Goal: Information Seeking & Learning: Learn about a topic

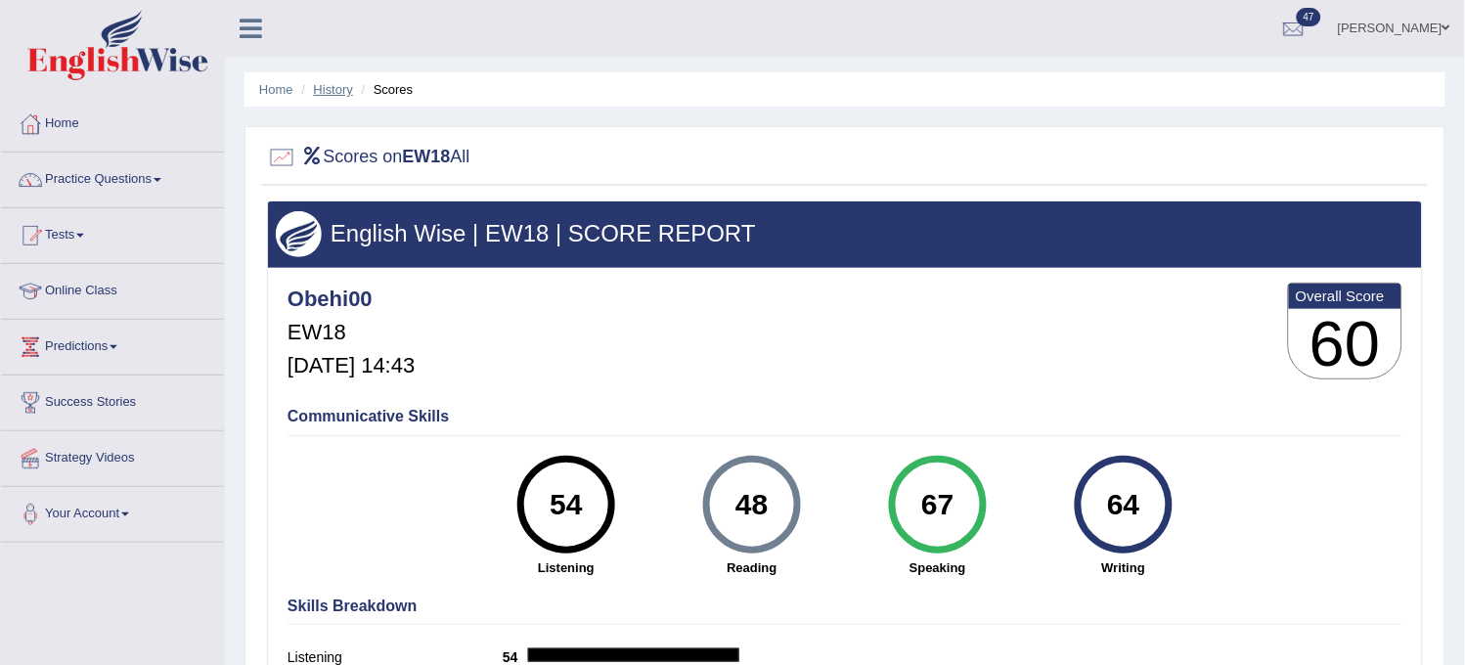
click at [321, 88] on link "History" at bounding box center [333, 89] width 39 height 15
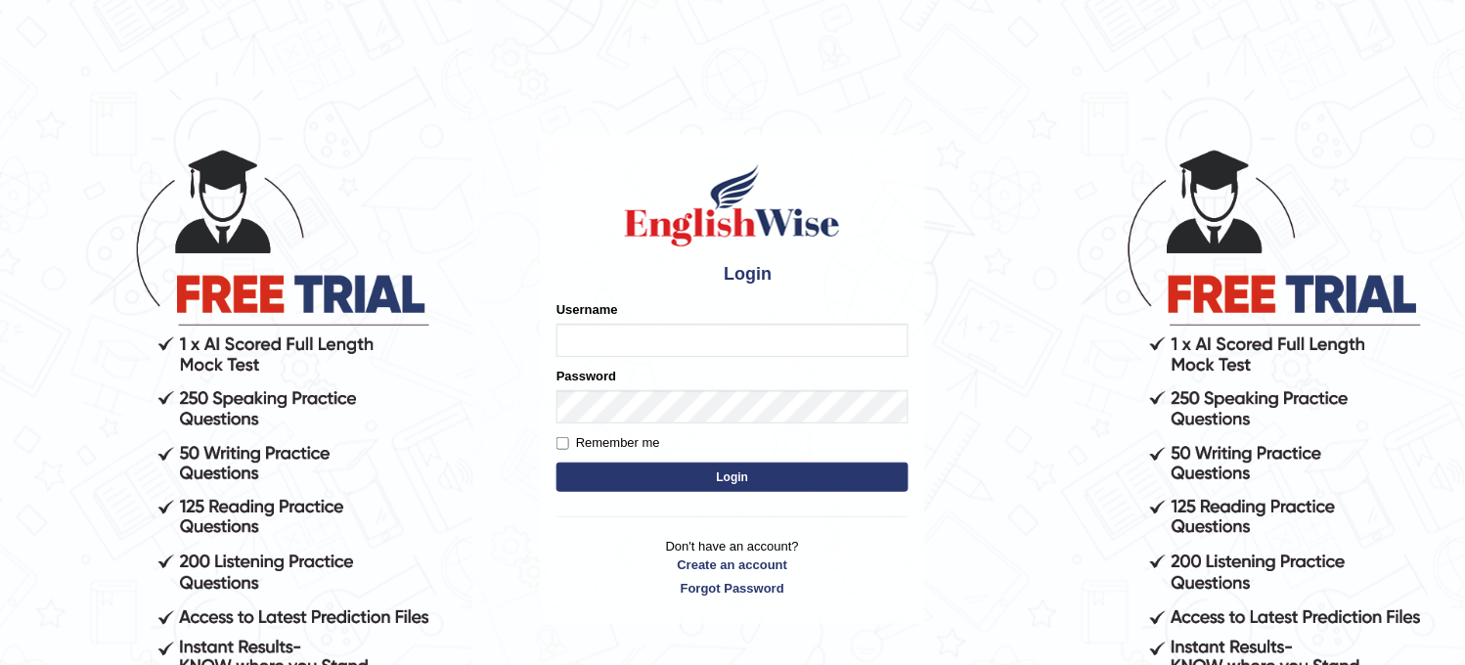
click at [673, 458] on form "Please fix the following errors: Username Password Remember me Login" at bounding box center [733, 398] width 352 height 197
type input "obehi00"
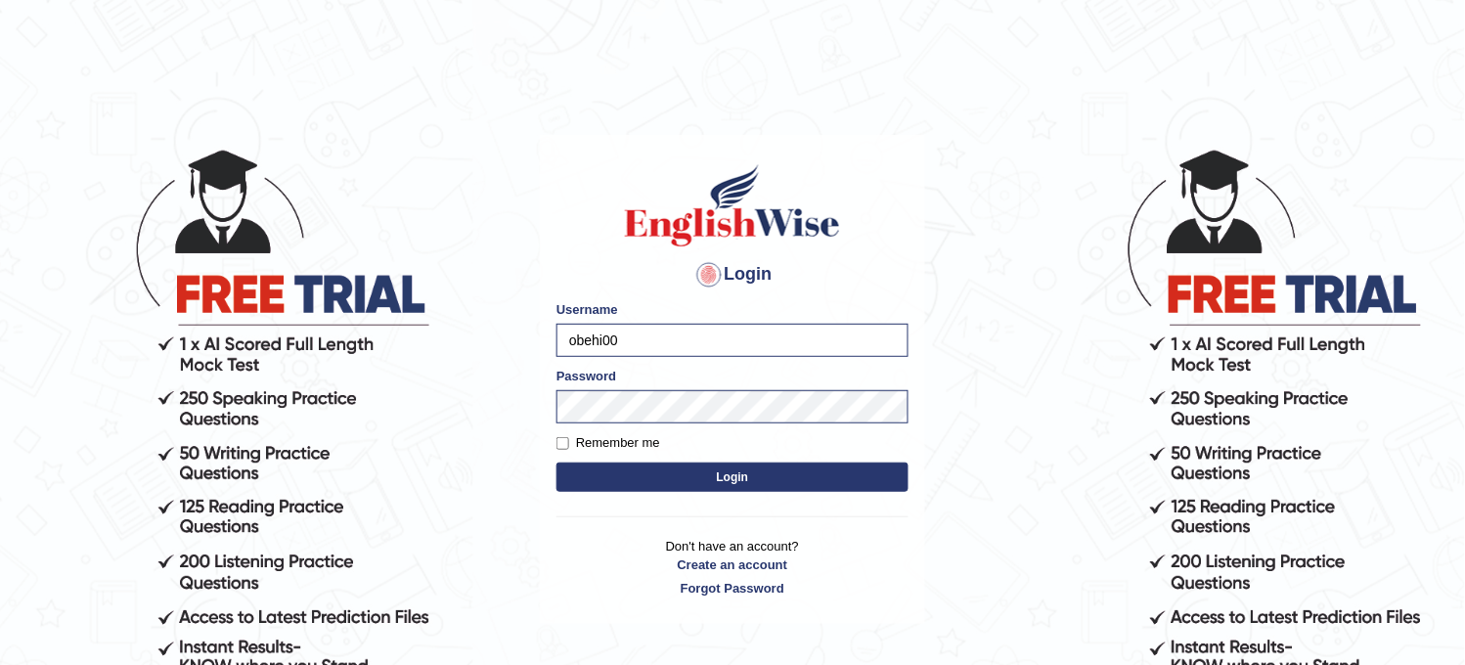
click at [656, 485] on button "Login" at bounding box center [733, 477] width 352 height 29
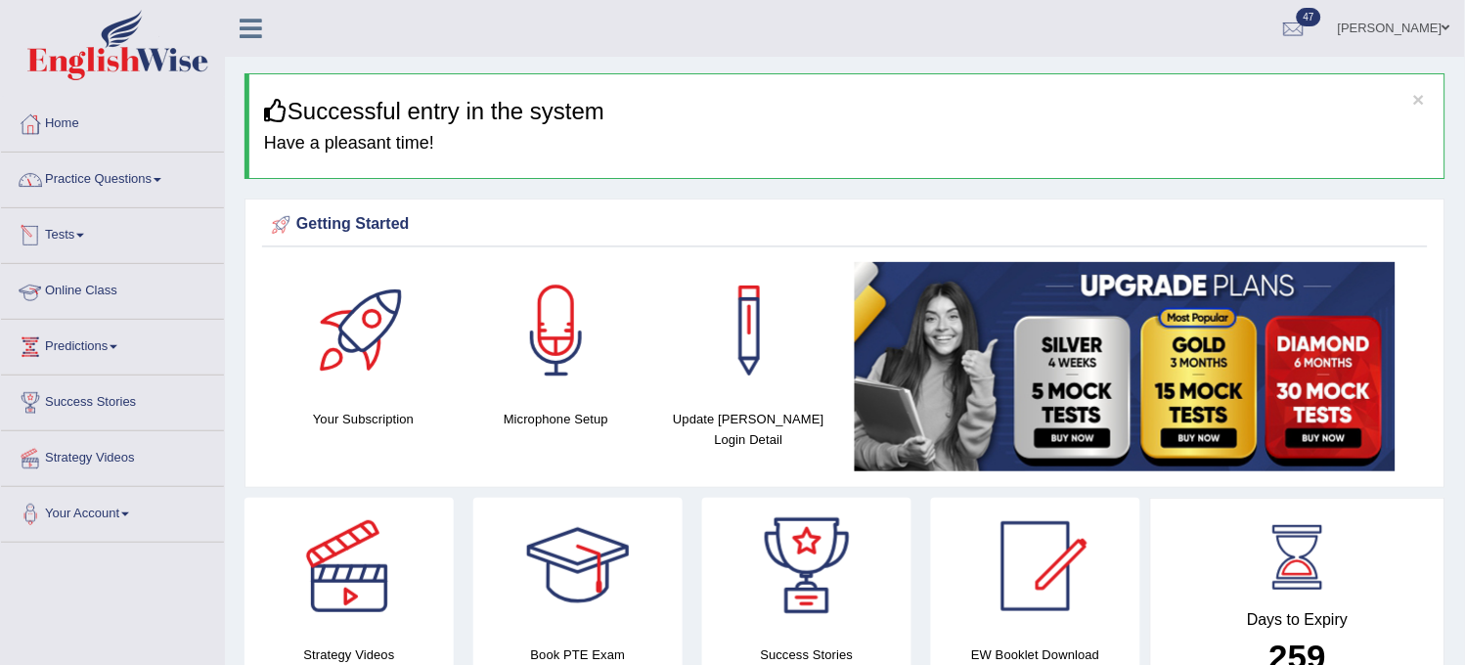
click at [112, 246] on link "Tests" at bounding box center [112, 232] width 223 height 49
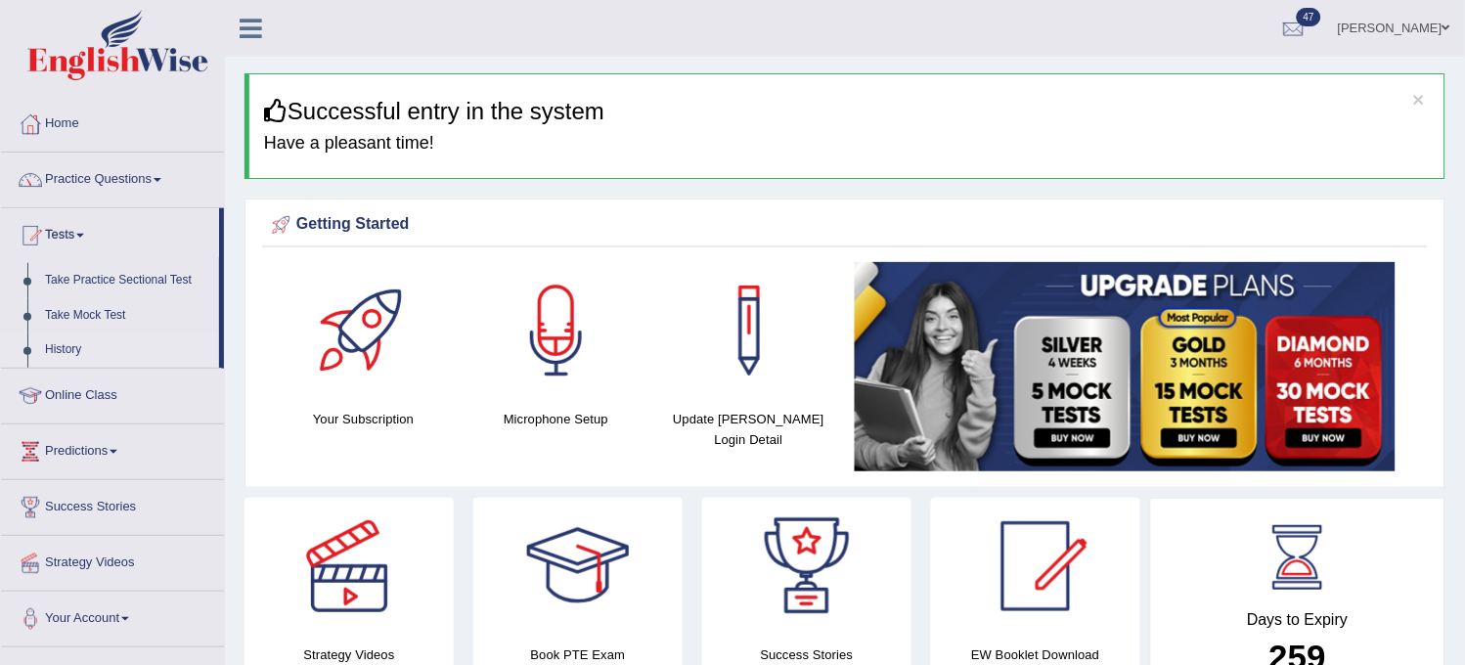
click at [75, 346] on link "History" at bounding box center [127, 350] width 183 height 35
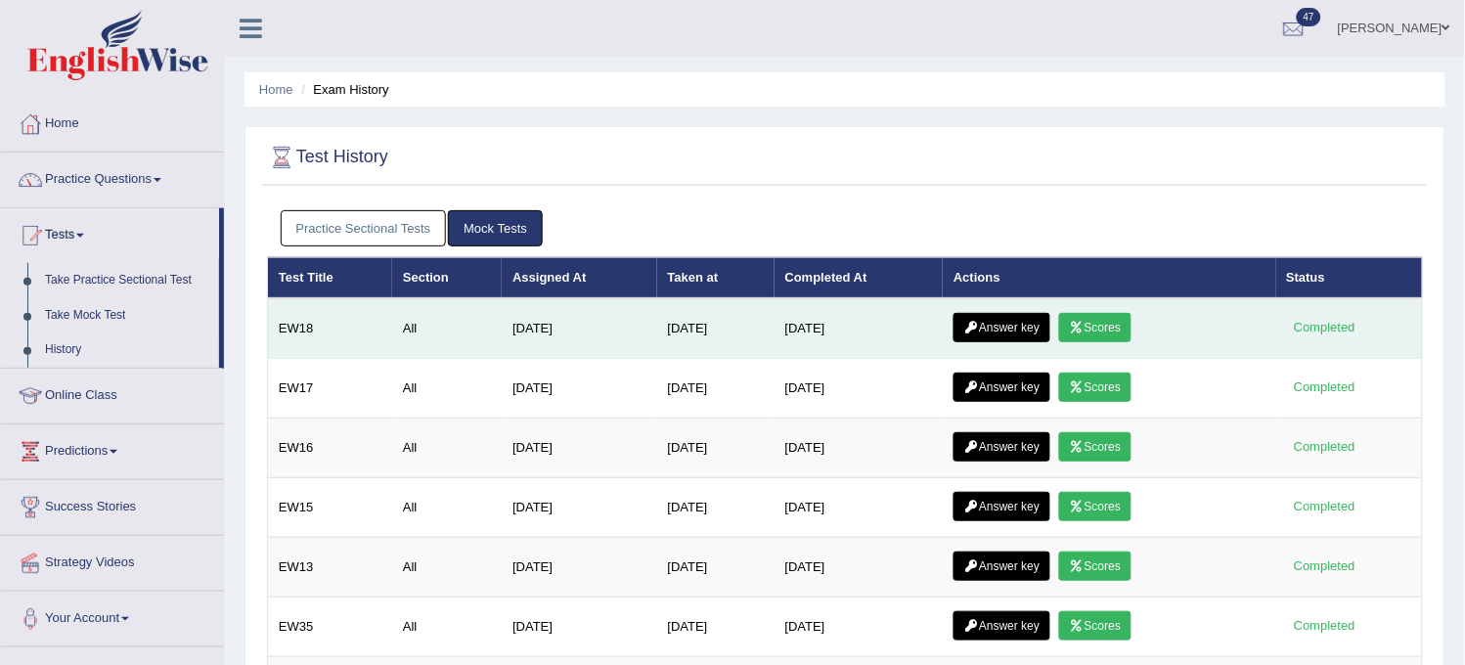
click at [1008, 317] on link "Answer key" at bounding box center [1002, 327] width 97 height 29
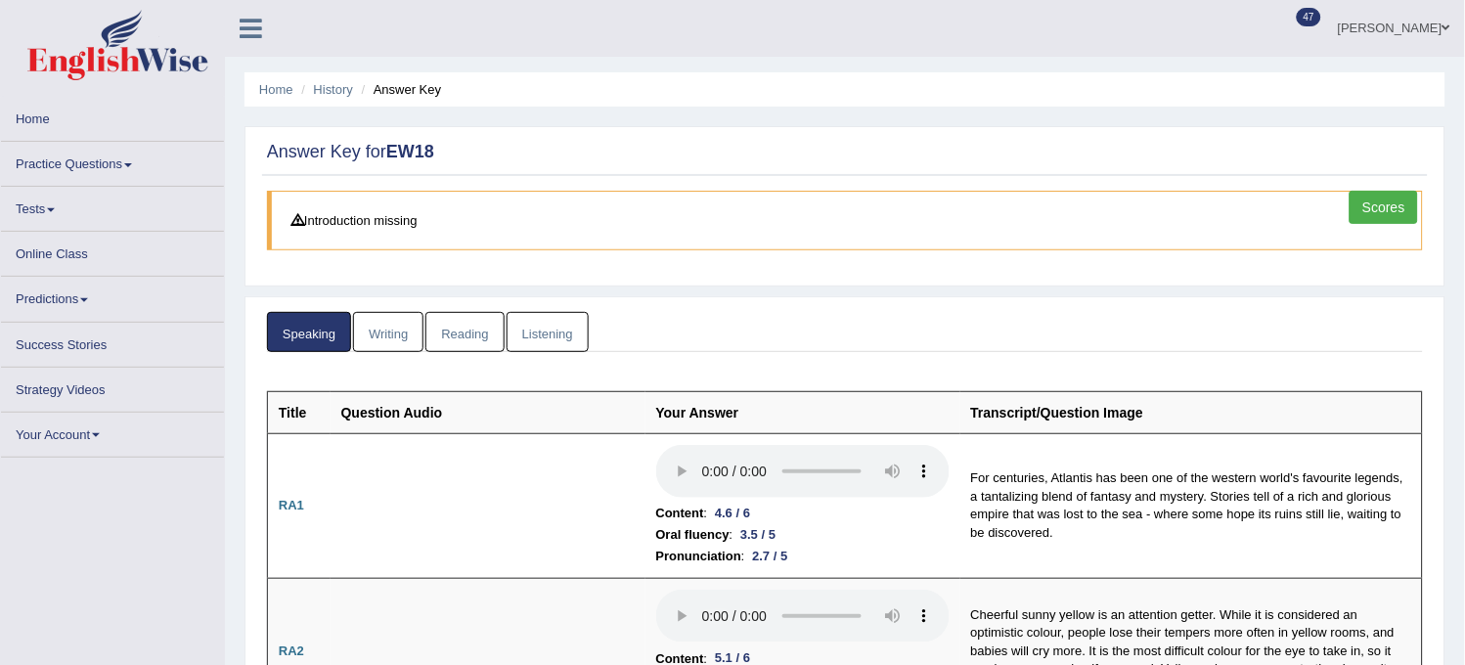
click at [565, 336] on link "Listening" at bounding box center [548, 332] width 82 height 40
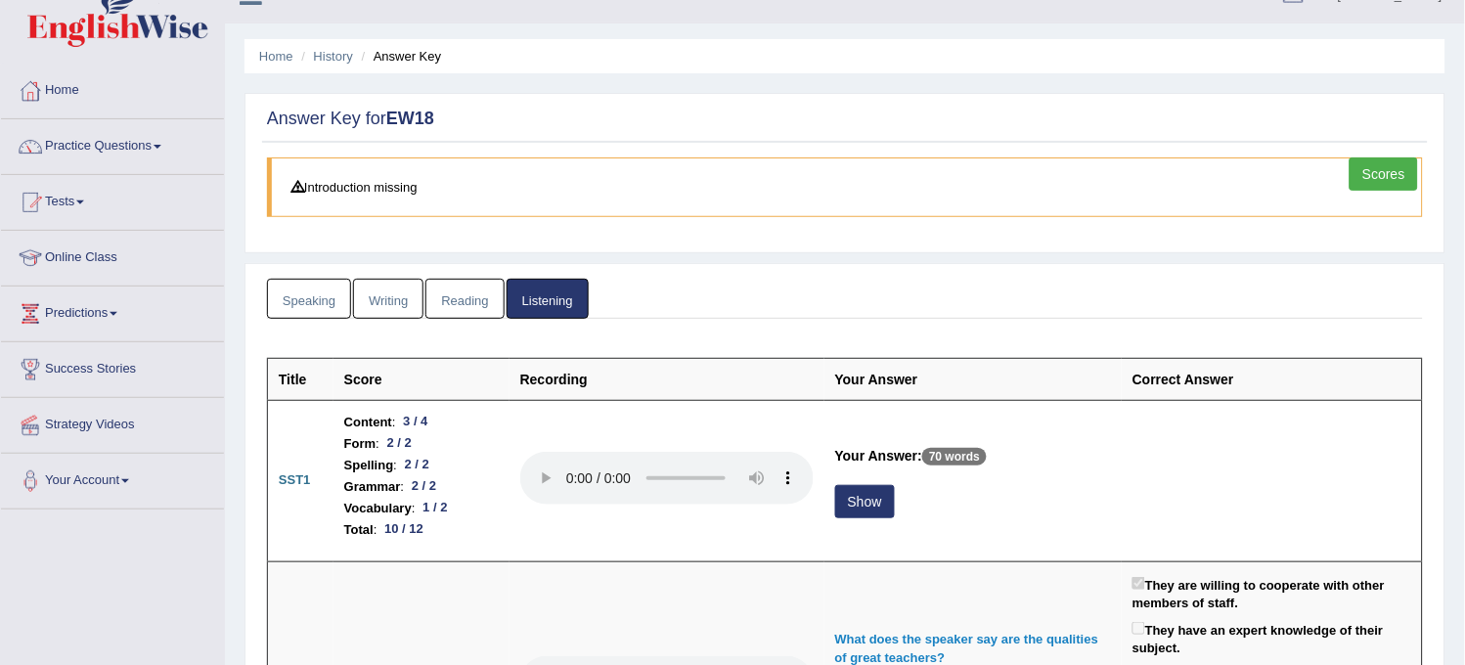
scroll to position [22, 0]
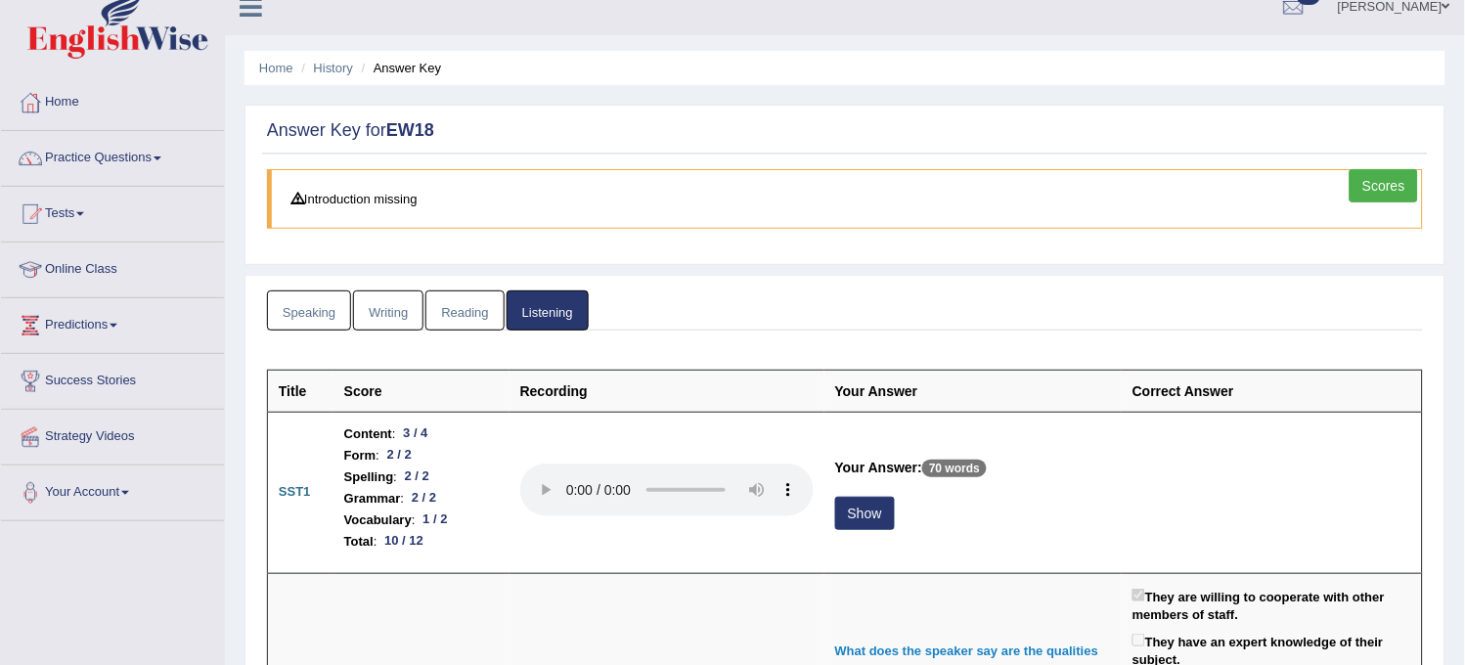
click at [313, 303] on link "Speaking" at bounding box center [309, 311] width 84 height 40
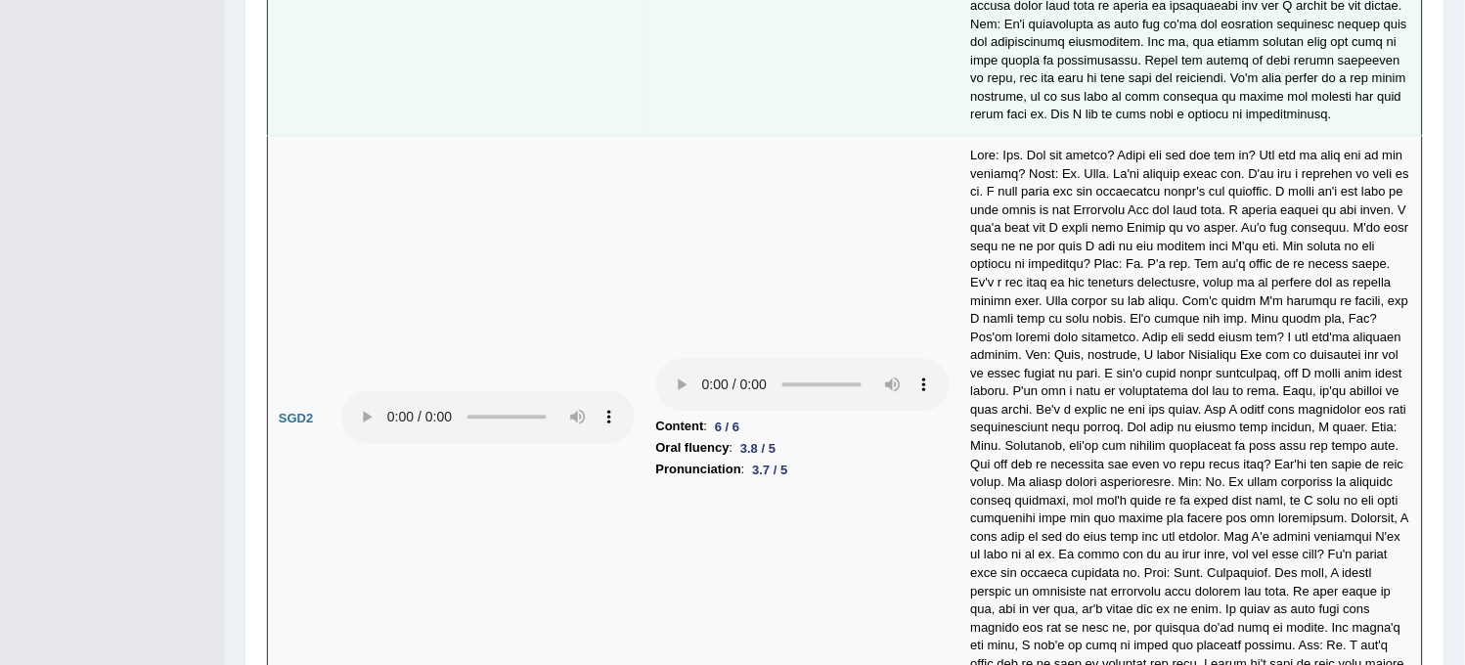
scroll to position [5999, 0]
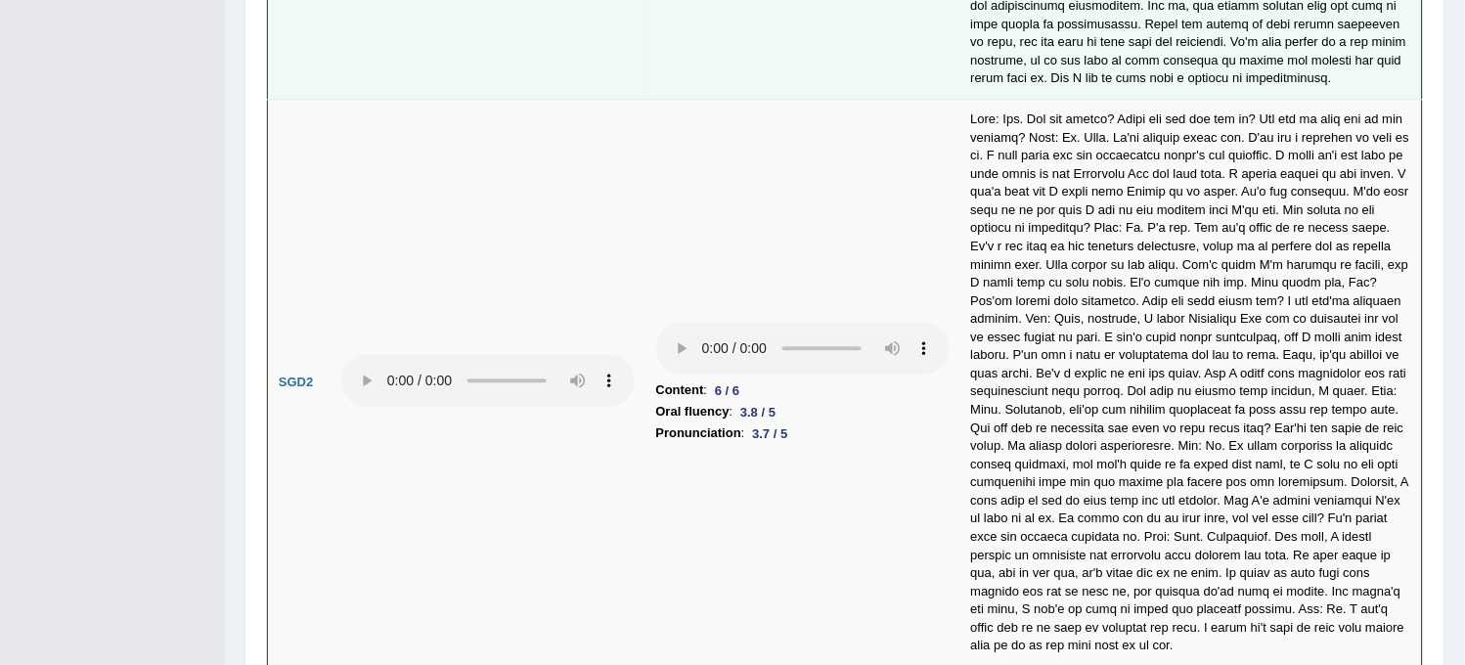
click at [681, 401] on b "Oral fluency" at bounding box center [692, 412] width 73 height 22
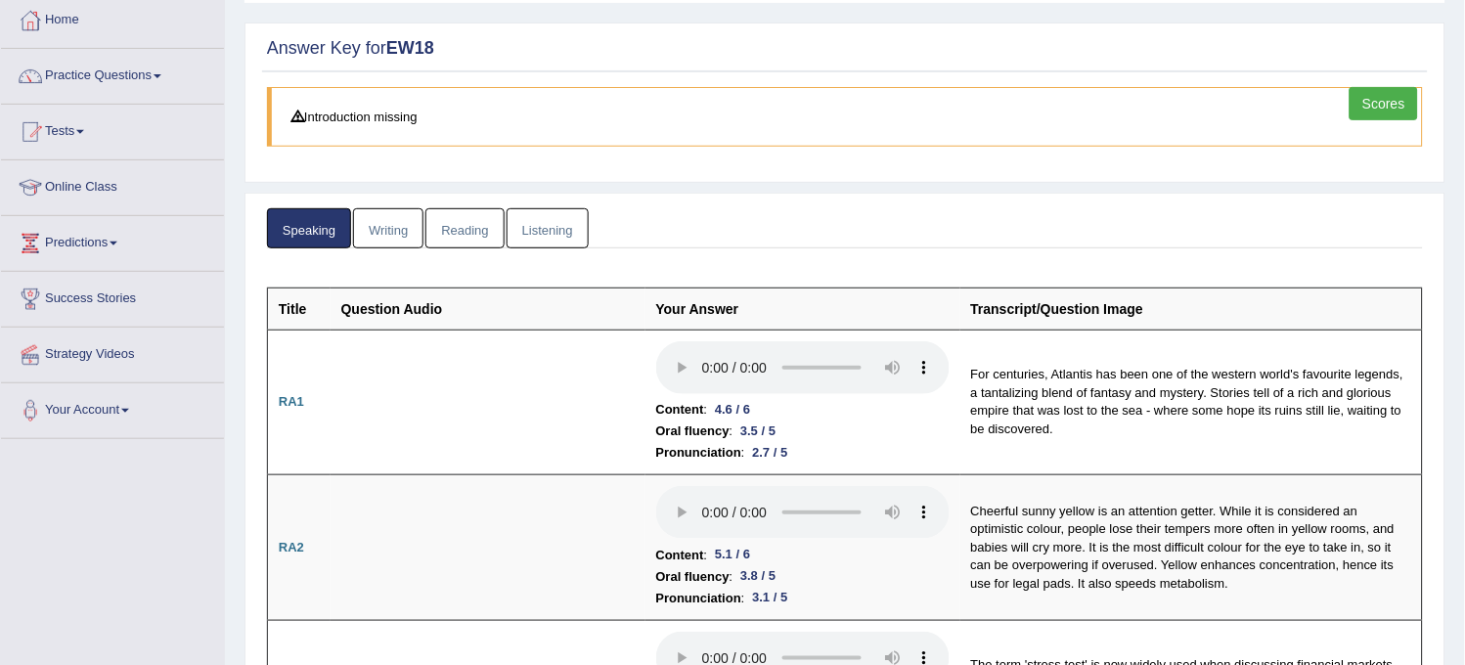
scroll to position [0, 0]
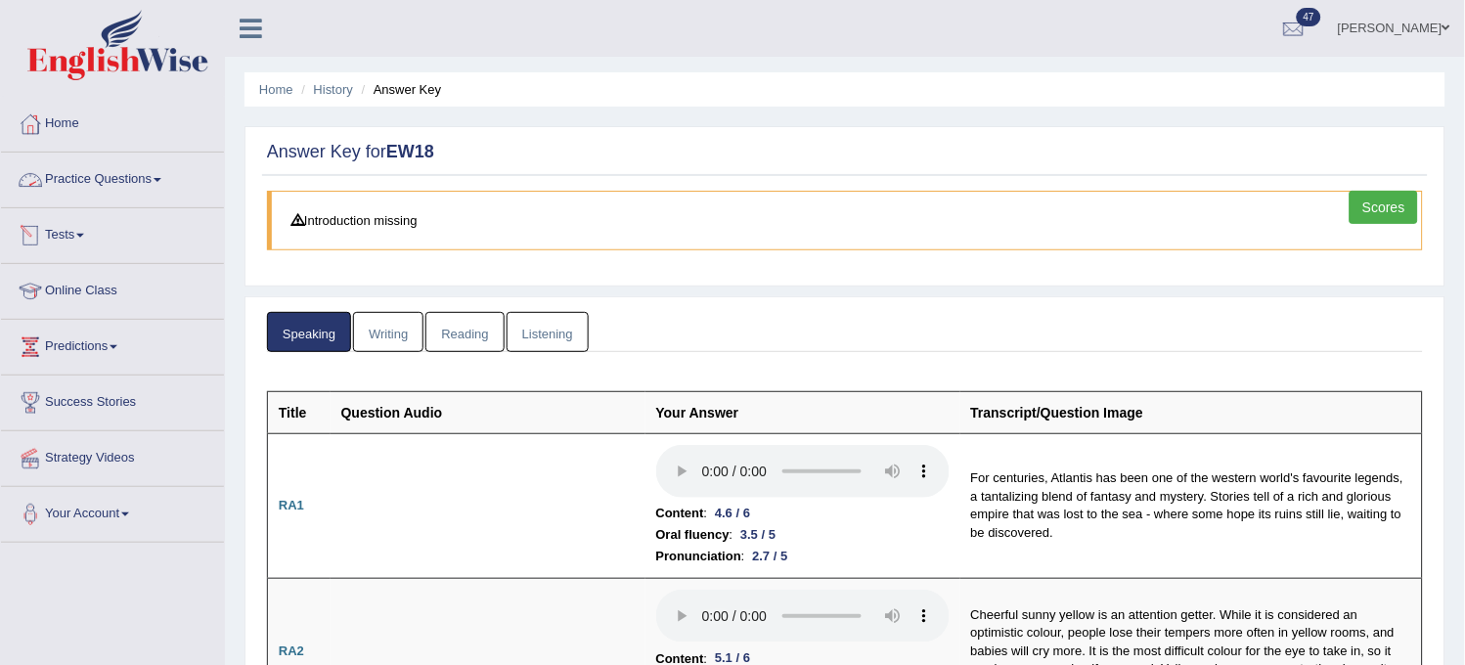
click at [112, 198] on link "Practice Questions" at bounding box center [112, 177] width 223 height 49
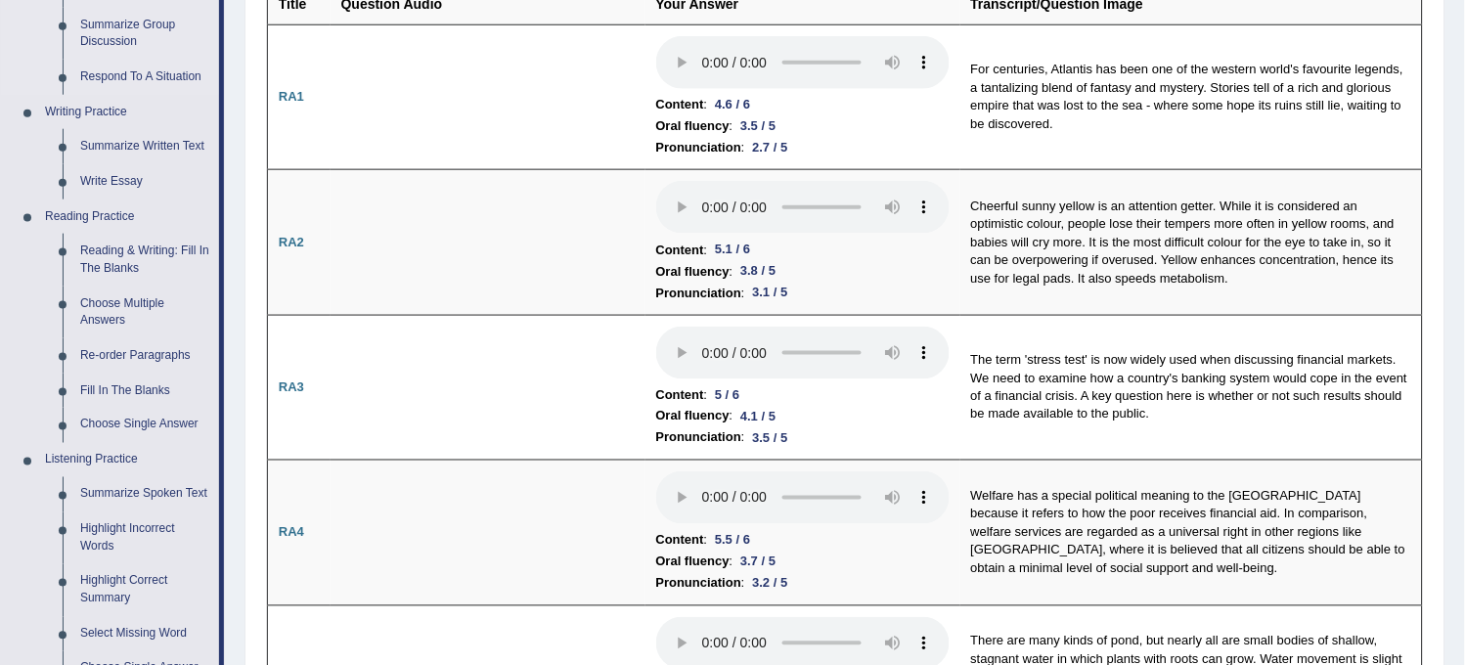
scroll to position [434, 0]
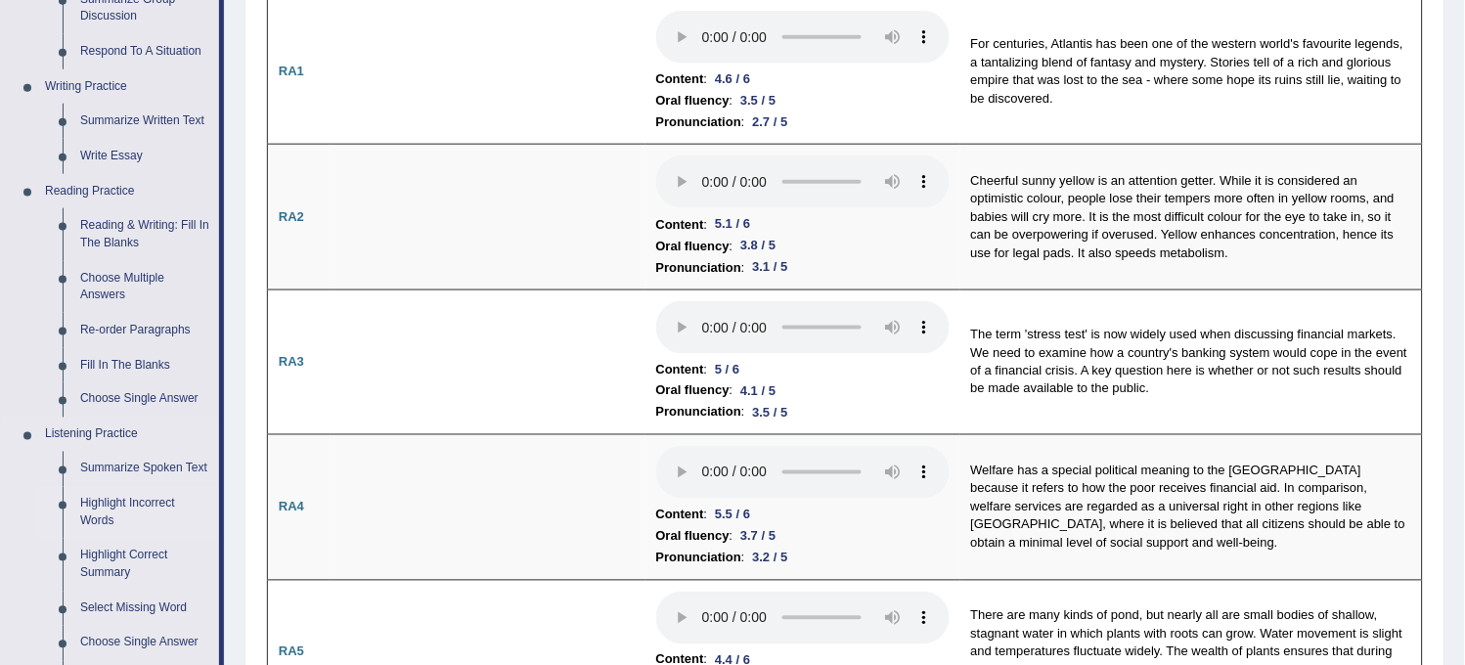
click at [127, 509] on link "Highlight Incorrect Words" at bounding box center [145, 513] width 148 height 52
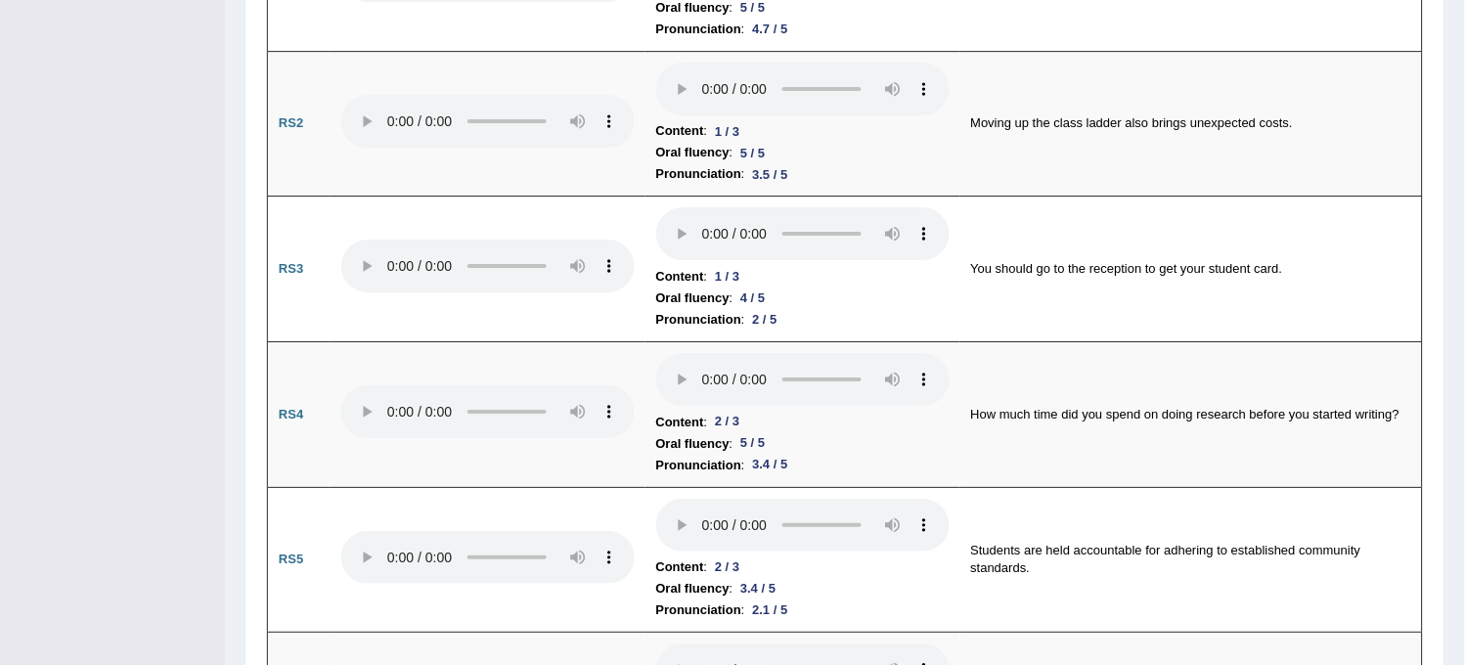
scroll to position [1199, 0]
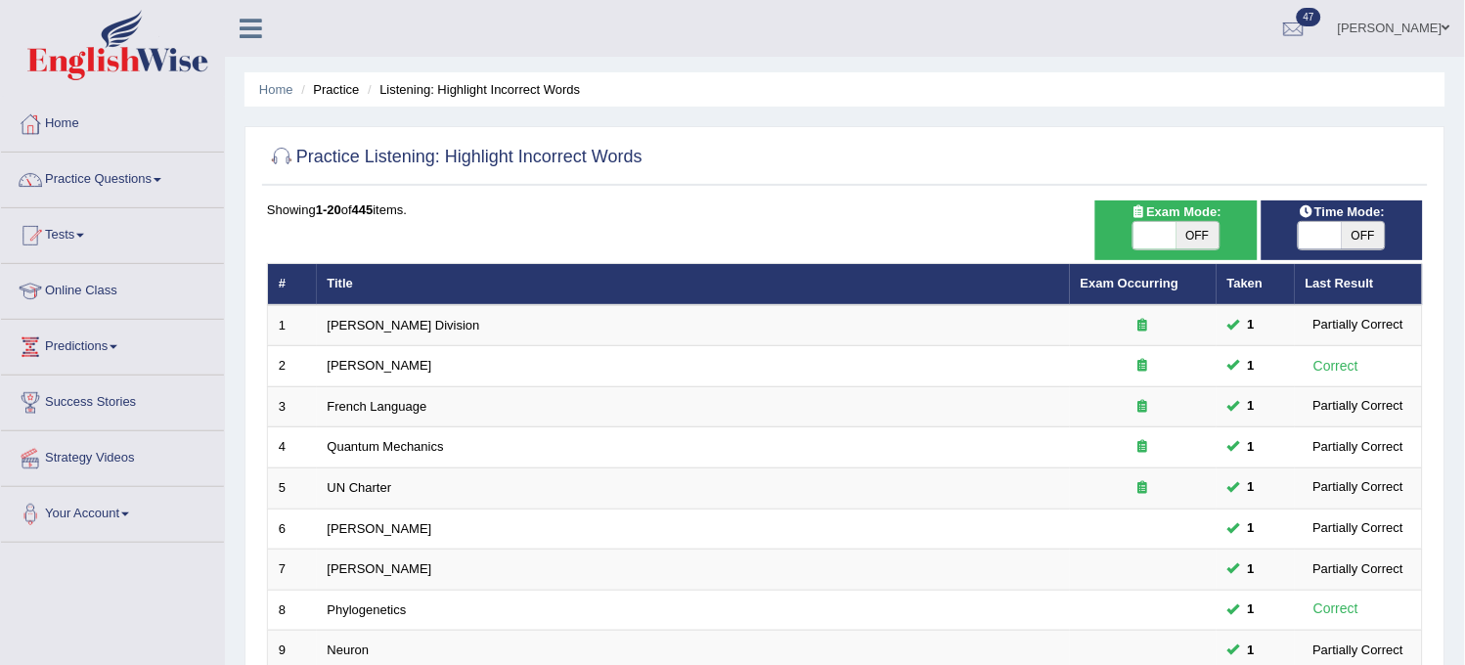
click at [1342, 221] on div "ON OFF" at bounding box center [1342, 235] width 88 height 29
click at [1342, 222] on span "OFF" at bounding box center [1363, 235] width 43 height 27
checkbox input "true"
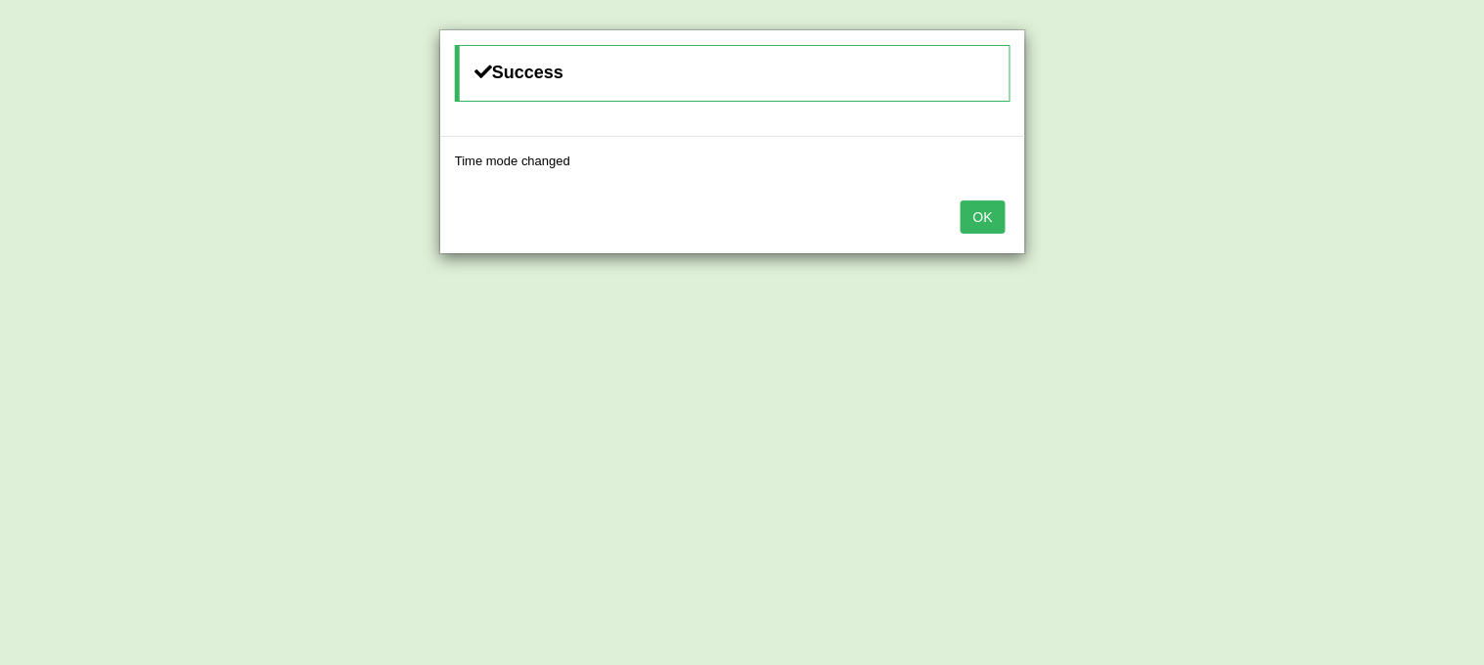
click at [982, 211] on button "OK" at bounding box center [983, 217] width 45 height 33
